Goal: Transaction & Acquisition: Purchase product/service

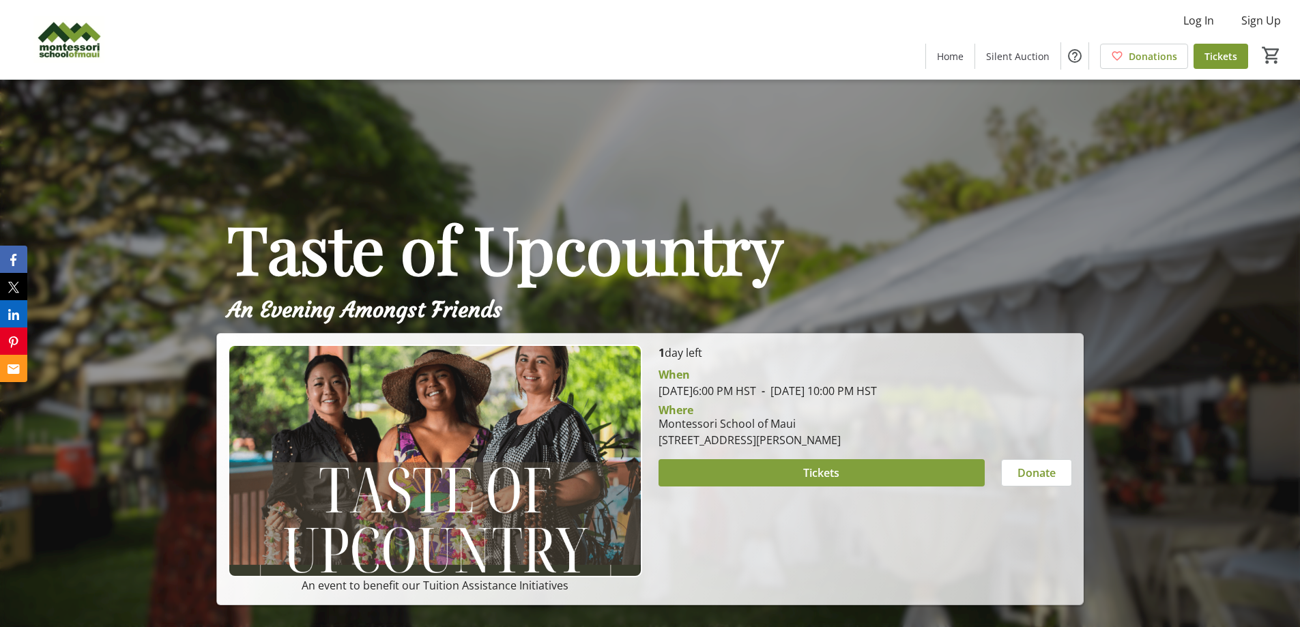
click at [846, 469] on span at bounding box center [822, 473] width 326 height 33
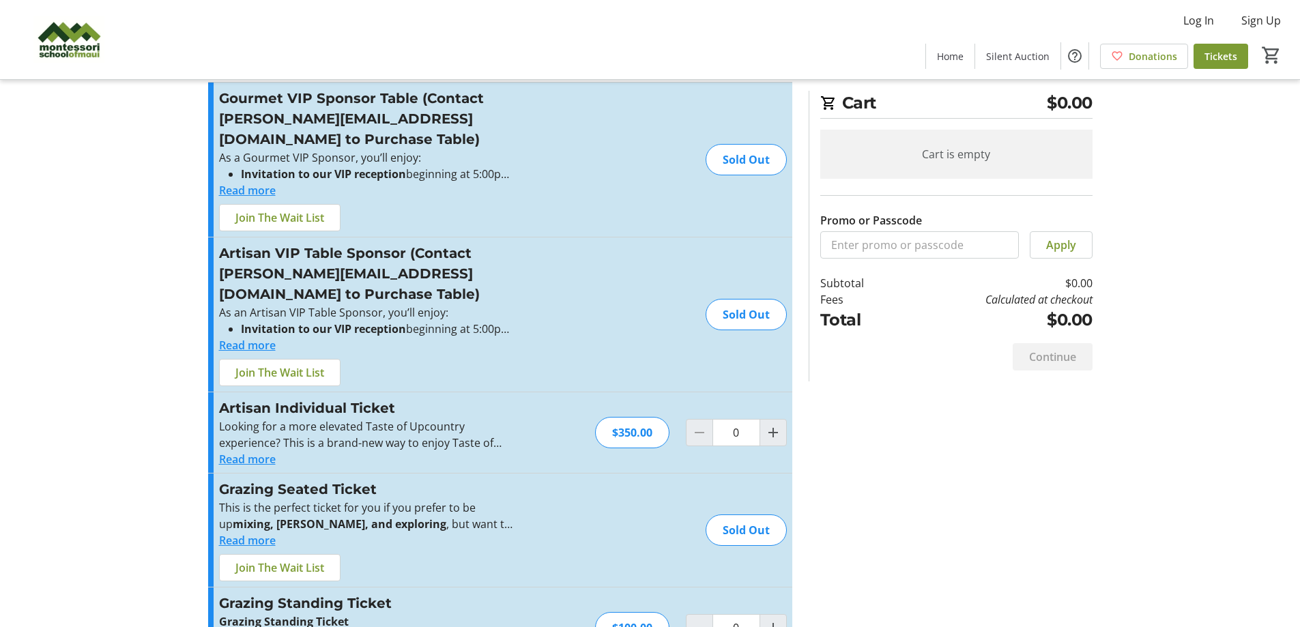
scroll to position [47, 0]
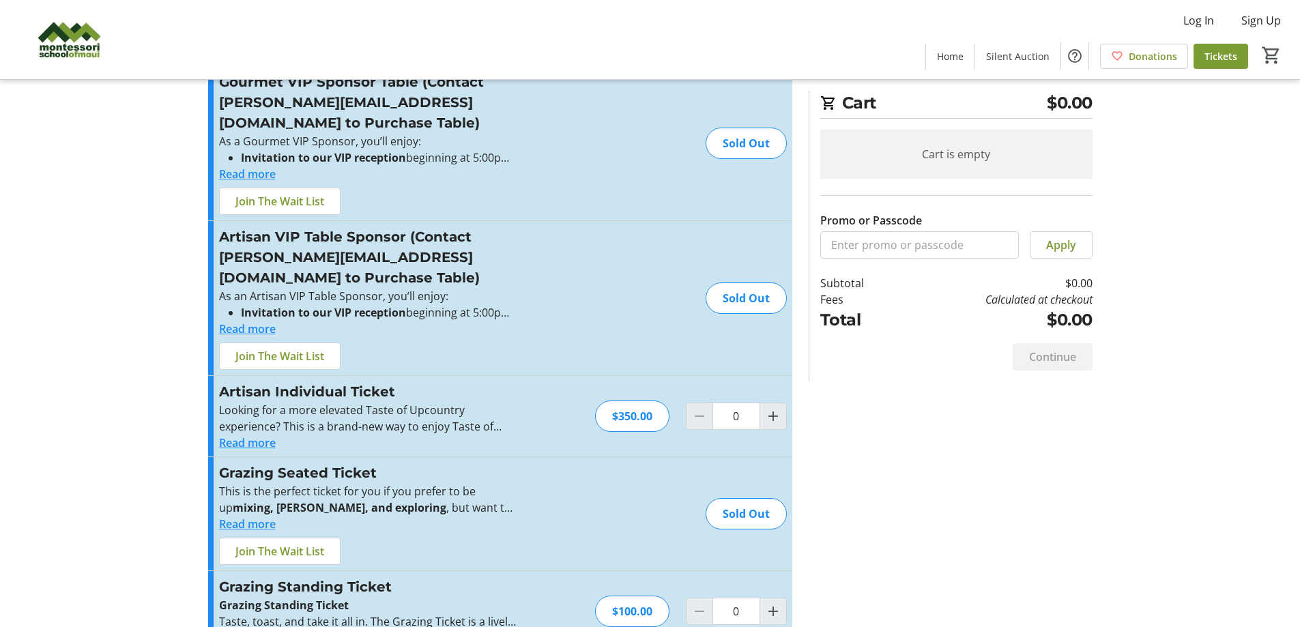
click at [242, 626] on button "Read more" at bounding box center [247, 638] width 57 height 16
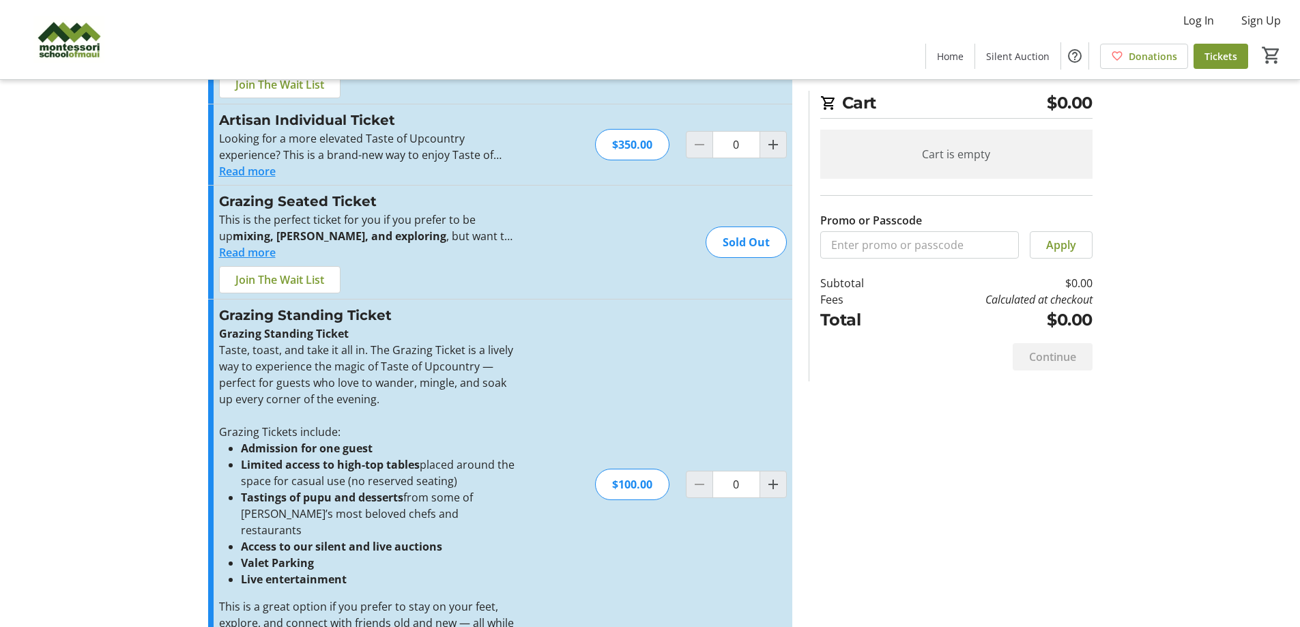
scroll to position [320, 0]
click at [261, 243] on button "Read more" at bounding box center [247, 251] width 57 height 16
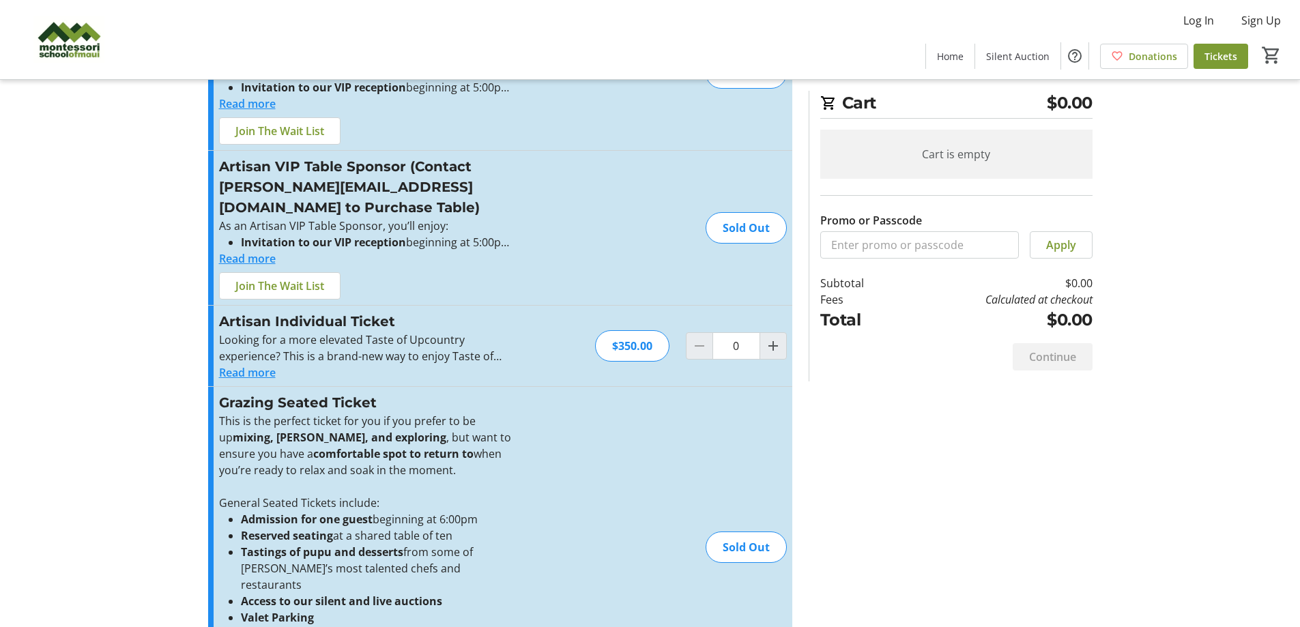
scroll to position [115, 0]
click at [252, 366] on button "Read more" at bounding box center [247, 374] width 57 height 16
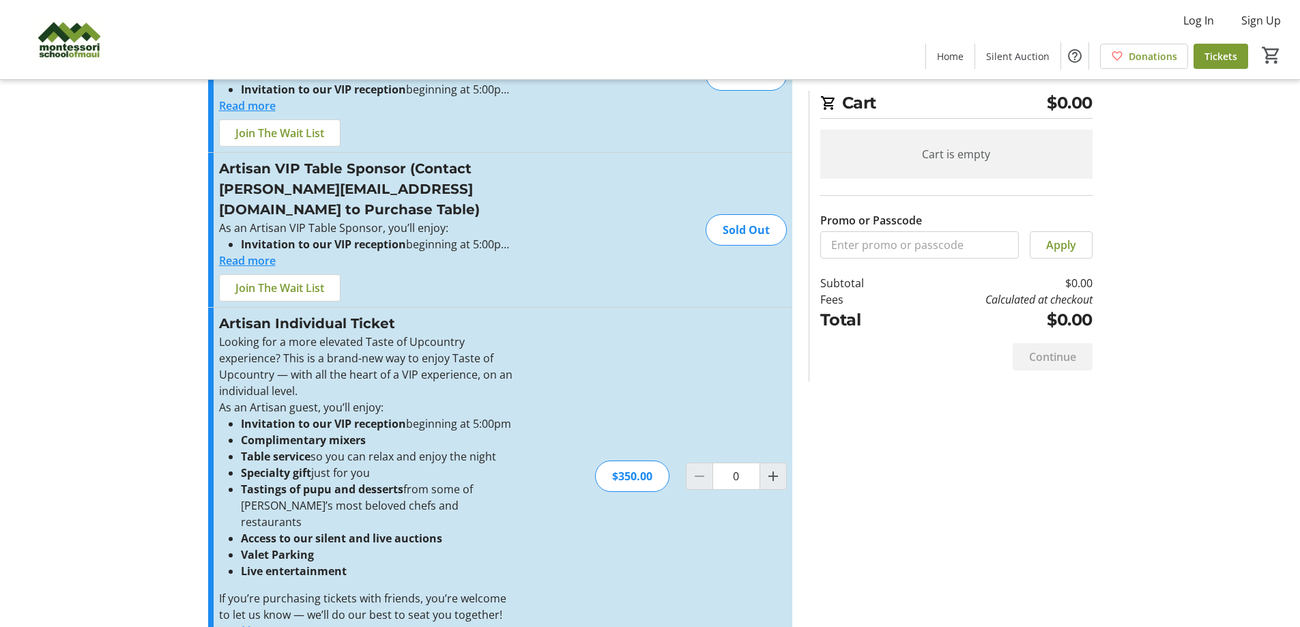
click at [266, 252] on button "Read more" at bounding box center [247, 260] width 57 height 16
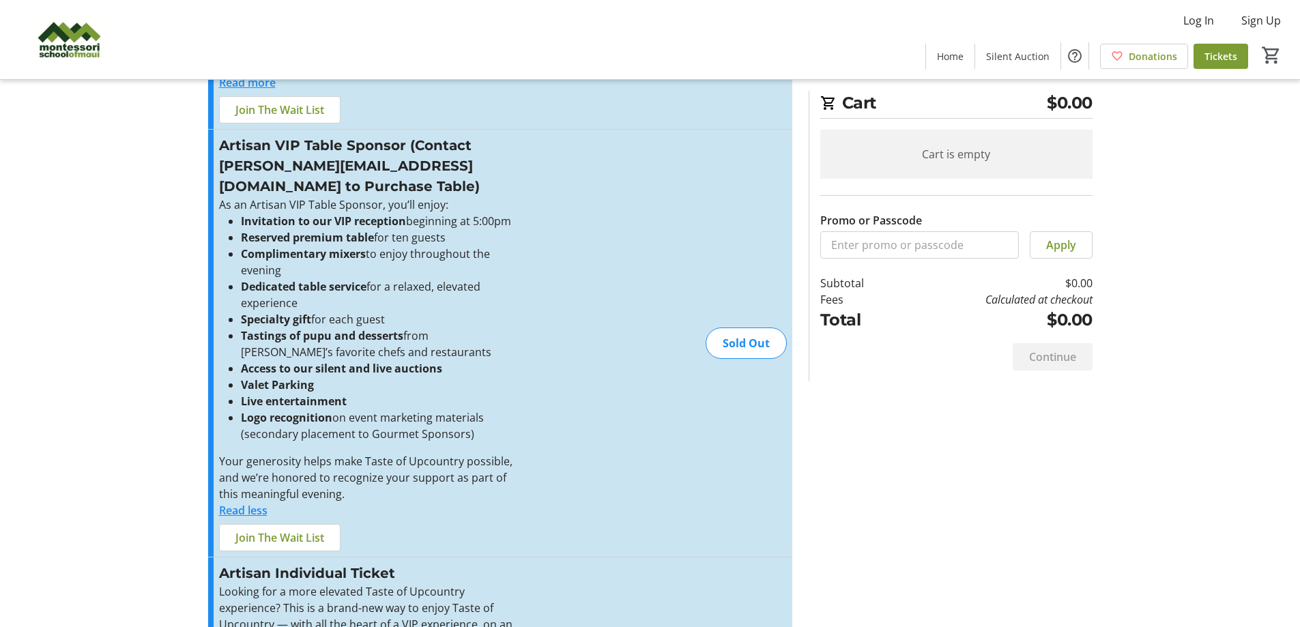
scroll to position [0, 0]
